Goal: Information Seeking & Learning: Learn about a topic

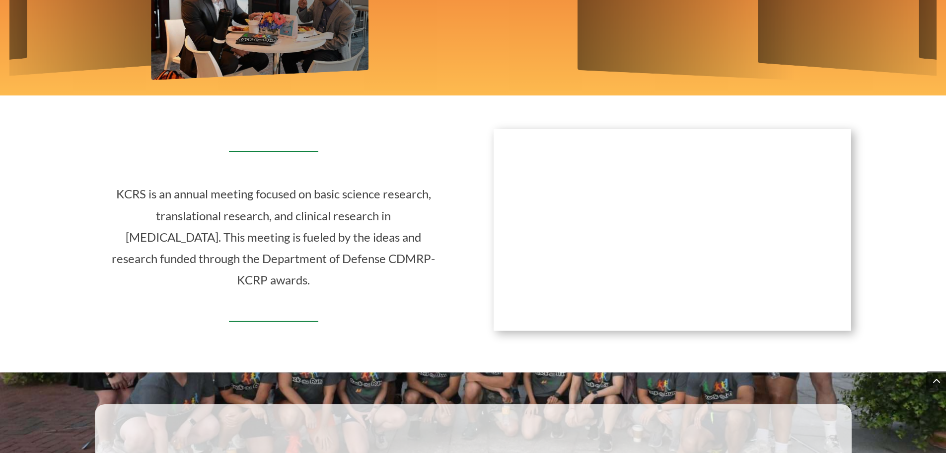
scroll to position [11, 0]
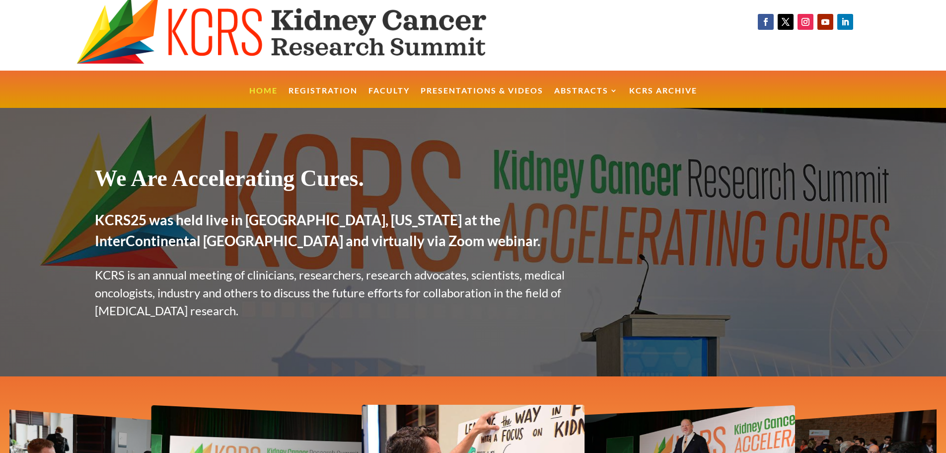
click at [395, 87] on link "Faculty" at bounding box center [389, 97] width 41 height 21
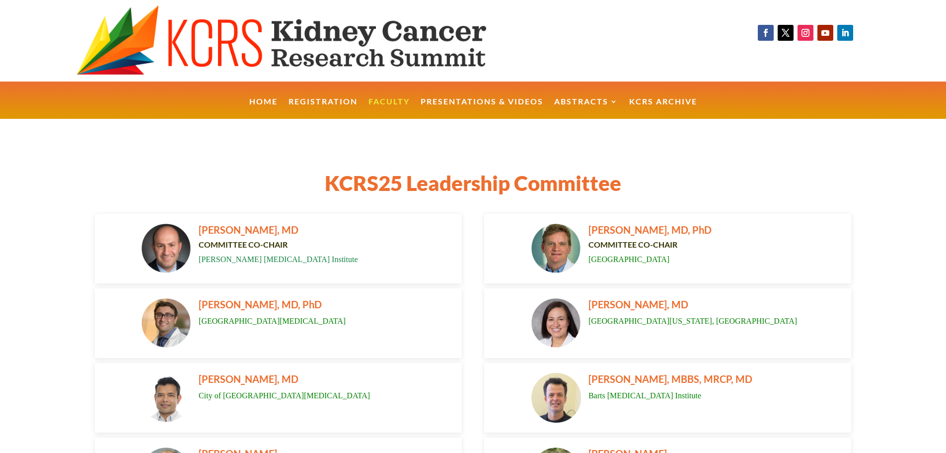
click at [453, 104] on link "Presentations & Videos" at bounding box center [482, 108] width 123 height 21
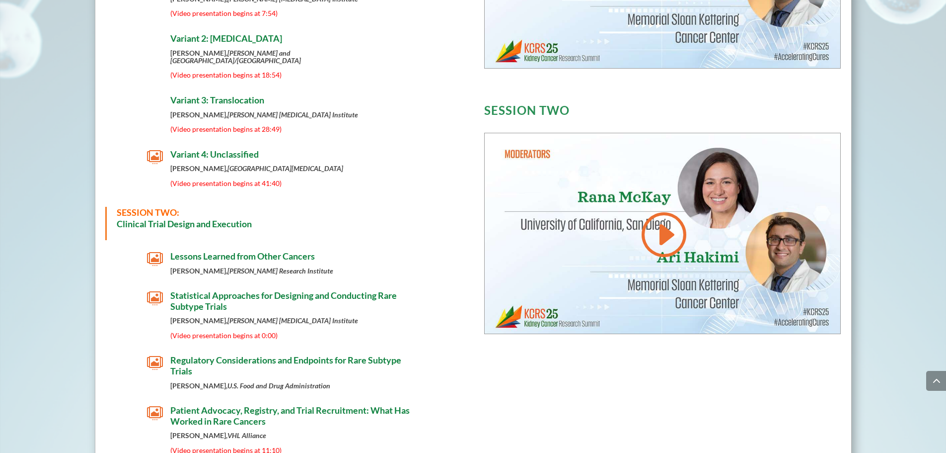
scroll to position [625, 0]
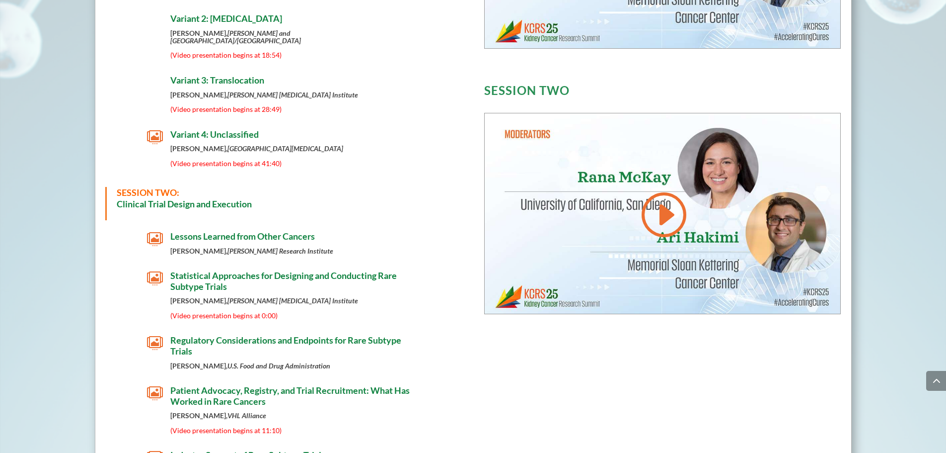
click at [236, 234] on h4 "Lessons Learned from Other Cancers" at bounding box center [295, 239] width 250 height 16
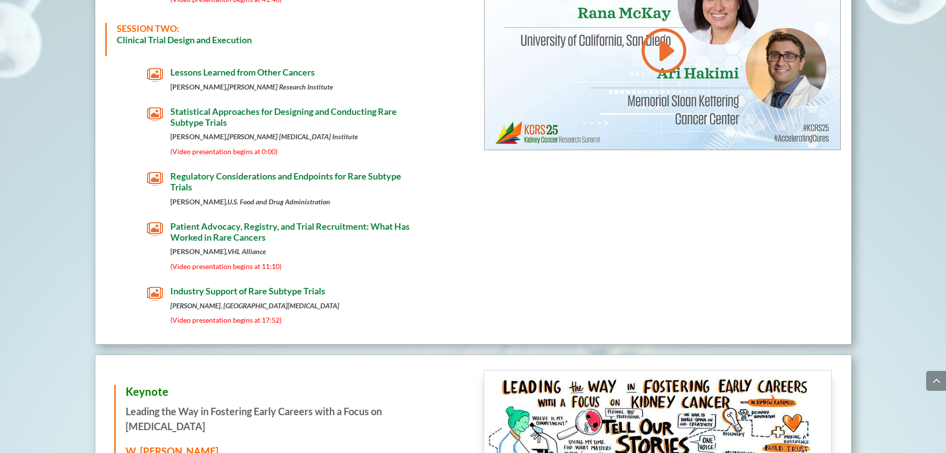
scroll to position [794, 0]
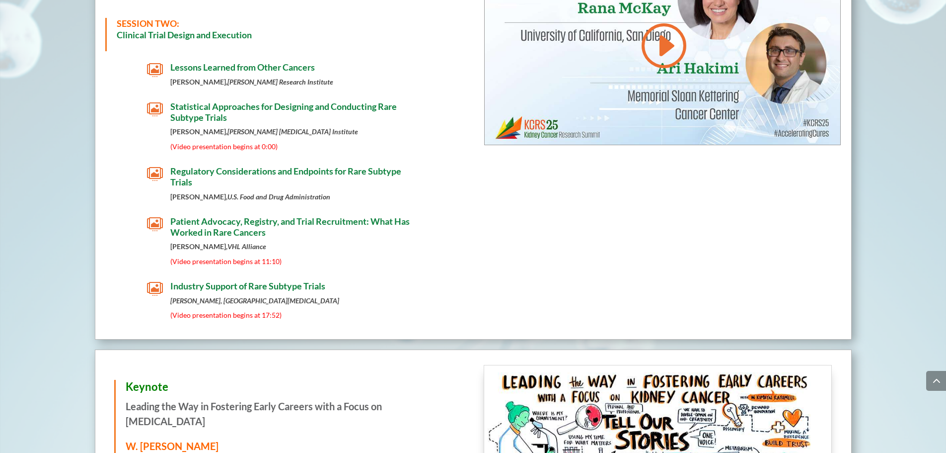
click at [218, 314] on div " Industry Support of Rare Subtype Trials Sumanta Pal, City of Hope Comprehensi…" at bounding box center [283, 302] width 357 height 43
click at [192, 302] on p "[PERSON_NAME], [GEOGRAPHIC_DATA][MEDICAL_DATA]" at bounding box center [295, 304] width 250 height 14
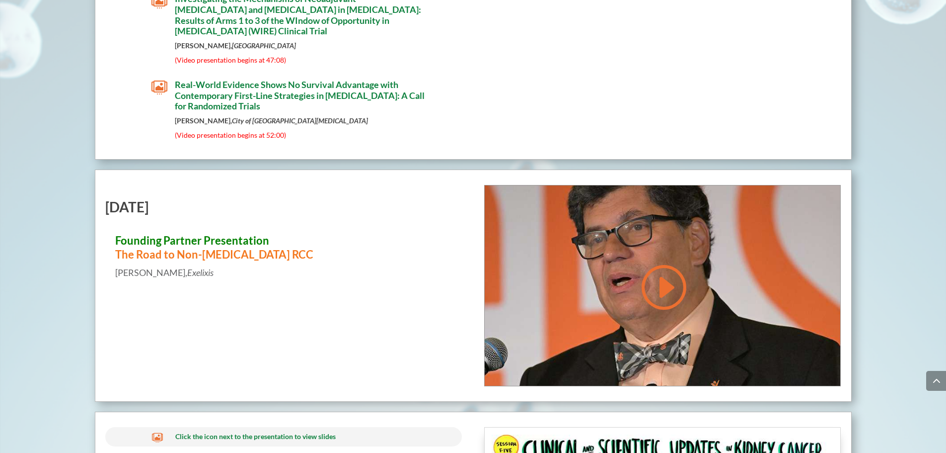
scroll to position [3815, 0]
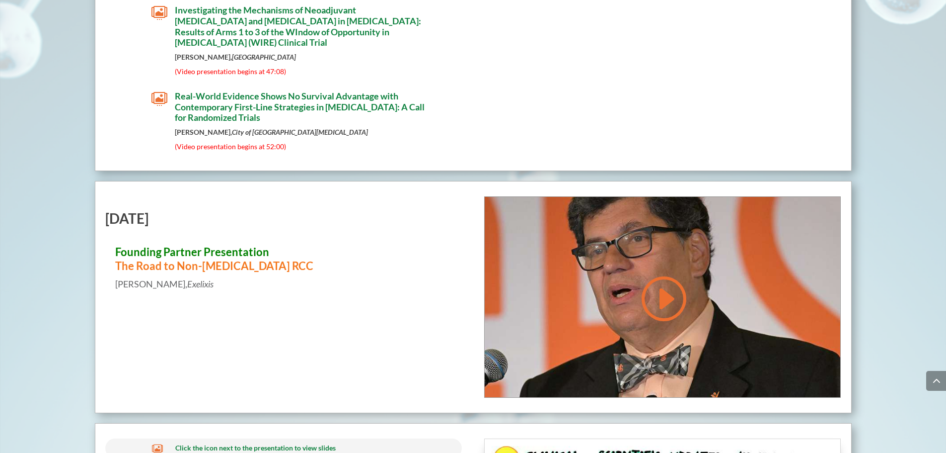
click at [659, 300] on link at bounding box center [663, 298] width 48 height 50
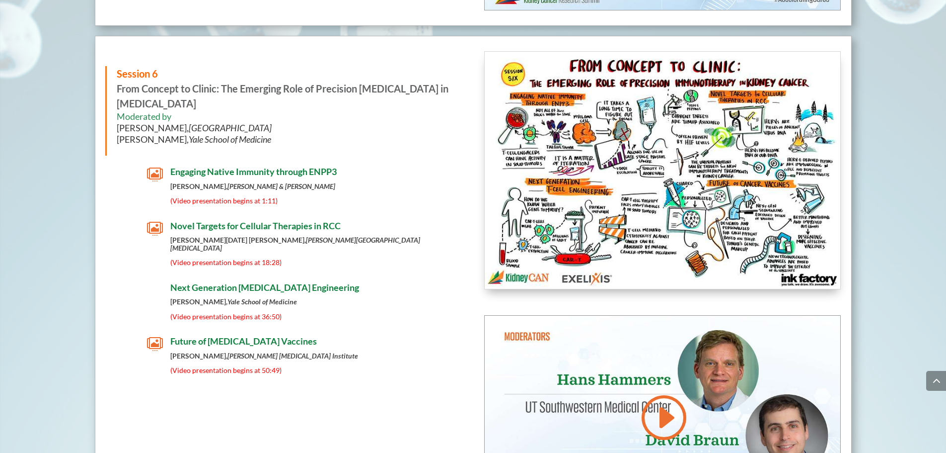
scroll to position [4709, 0]
